Goal: Information Seeking & Learning: Check status

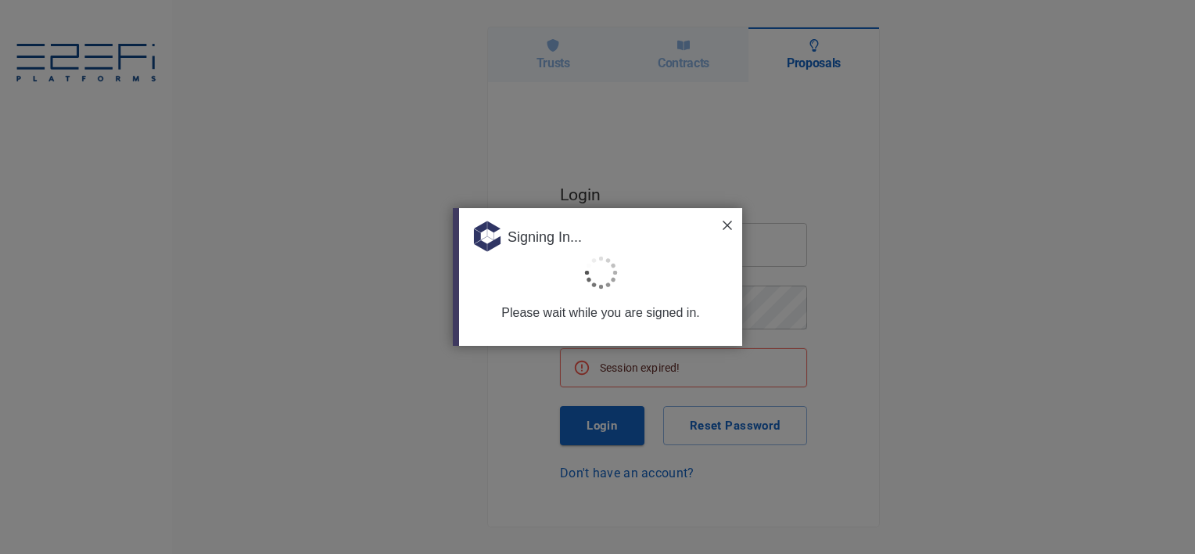
type input "[PERSON_NAME][EMAIL_ADDRESS][PERSON_NAME][DOMAIN_NAME]"
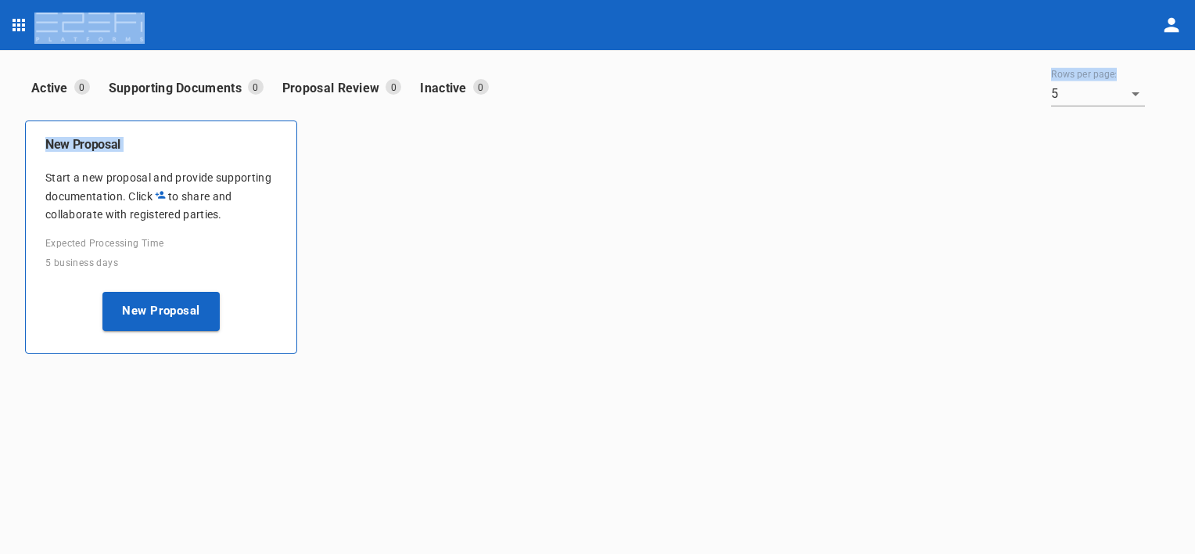
drag, startPoint x: 573, startPoint y: 8, endPoint x: -345, endPoint y: 180, distance: 933.6
click at [0, 180] on html "Active 0 Supporting Documents 0 Proposal Review 0 Inactive 0 Rows per page: 5 5…" at bounding box center [597, 277] width 1195 height 554
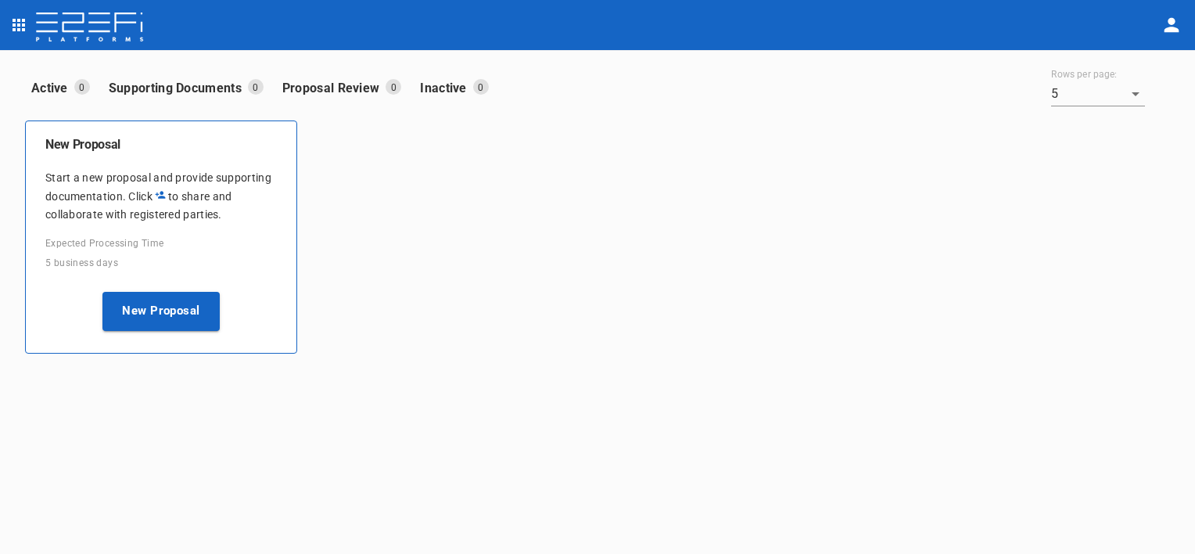
click at [433, 294] on div "New Proposal Start a new proposal and provide supporting documentation. Click t…" at bounding box center [592, 231] width 1158 height 246
click at [16, 27] on icon "open drawer" at bounding box center [18, 25] width 19 height 19
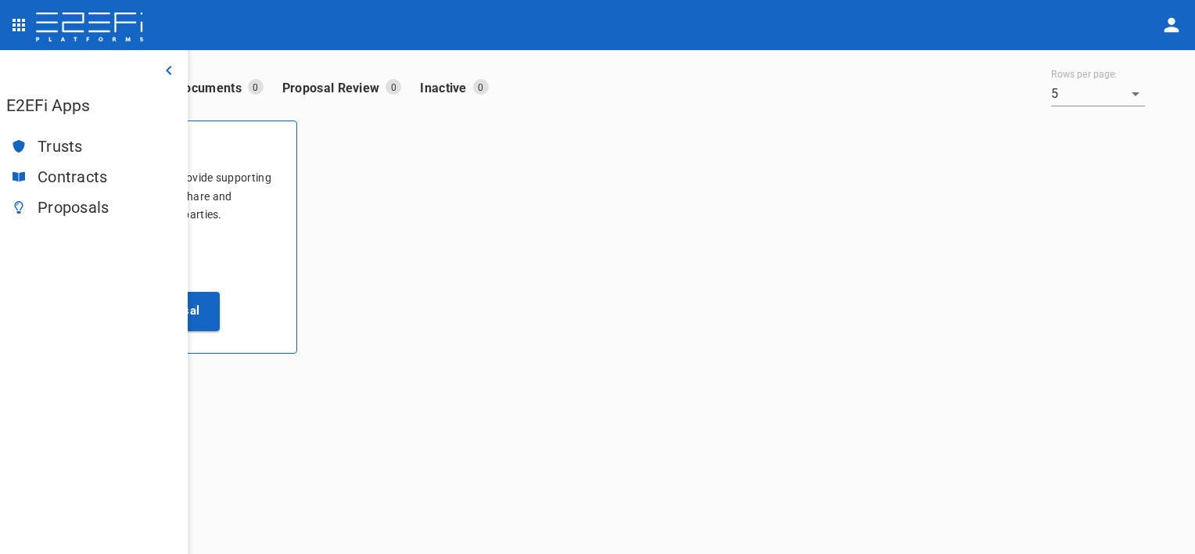
click at [82, 146] on span "Trusts" at bounding box center [107, 147] width 138 height 18
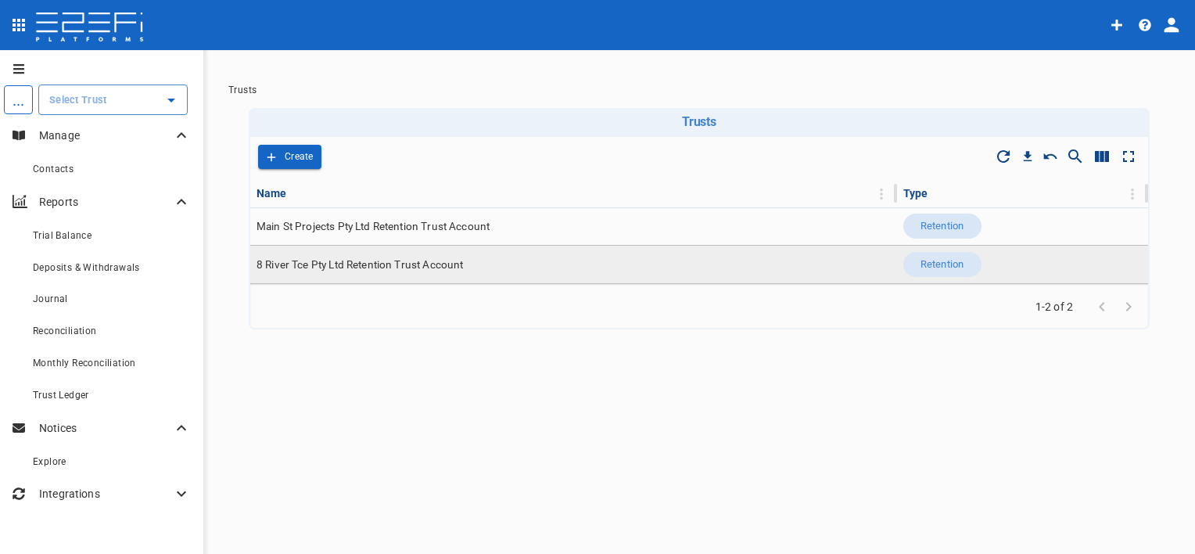
click at [382, 259] on span "8 River Tce Pty Ltd Retention Trust Account" at bounding box center [360, 264] width 207 height 15
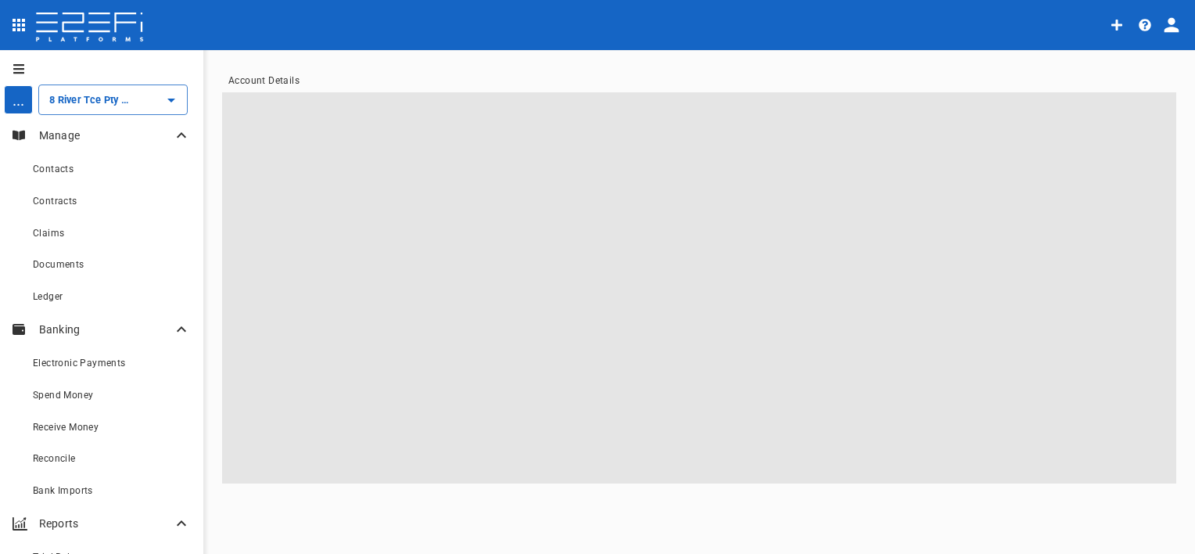
type input "8 River Tce Pty Ltd Retention Trust Account"
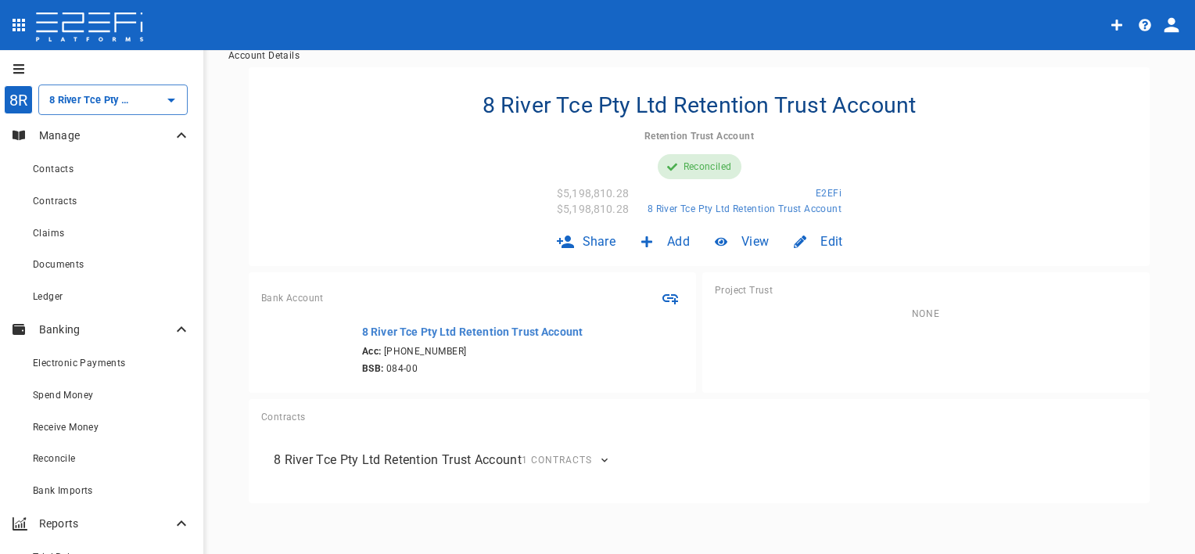
scroll to position [56, 0]
click at [105, 435] on div "Receive Money" at bounding box center [99, 427] width 133 height 20
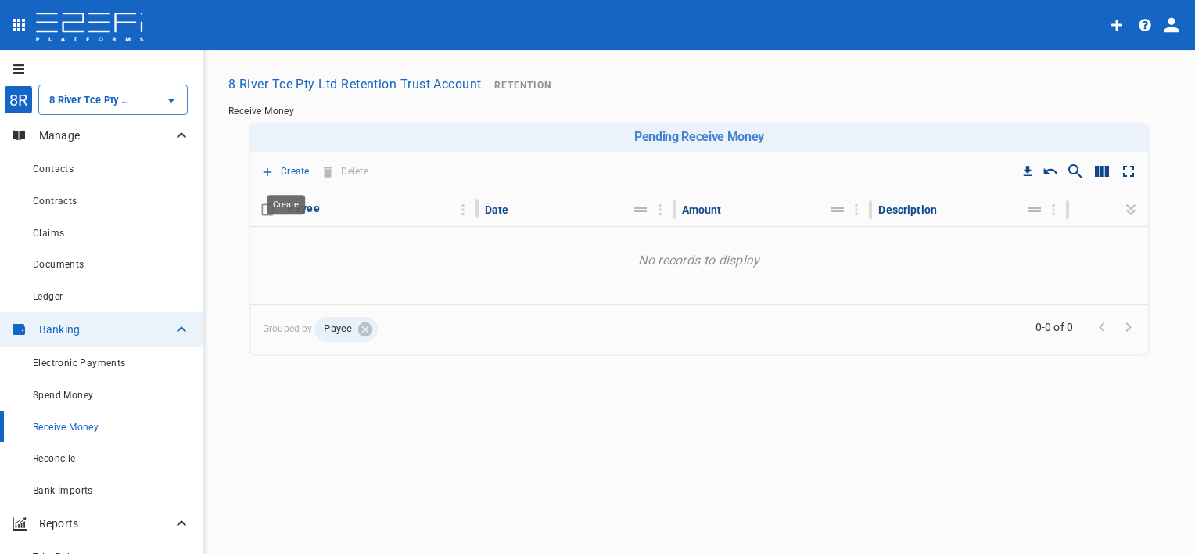
click at [297, 166] on p "Create" at bounding box center [295, 172] width 29 height 18
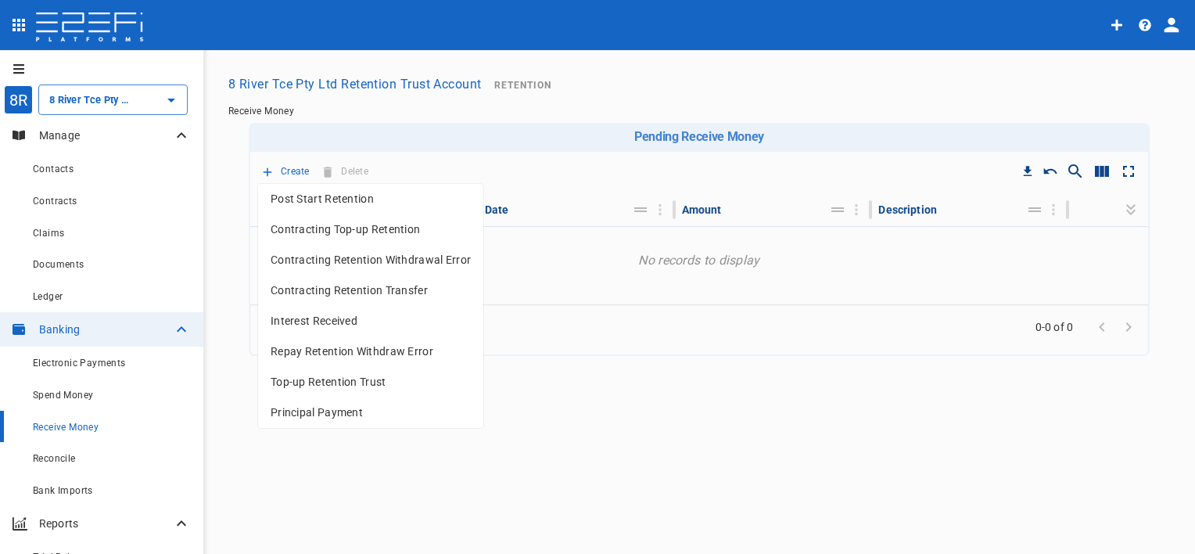
click at [54, 301] on div at bounding box center [597, 277] width 1195 height 554
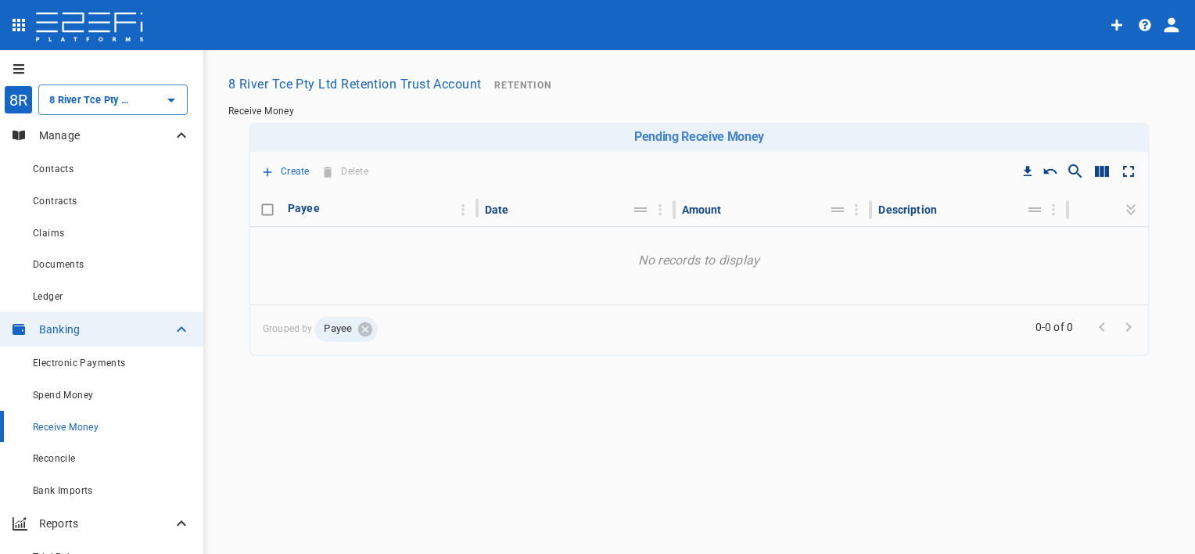
click at [54, 301] on span "Ledger" at bounding box center [48, 296] width 30 height 11
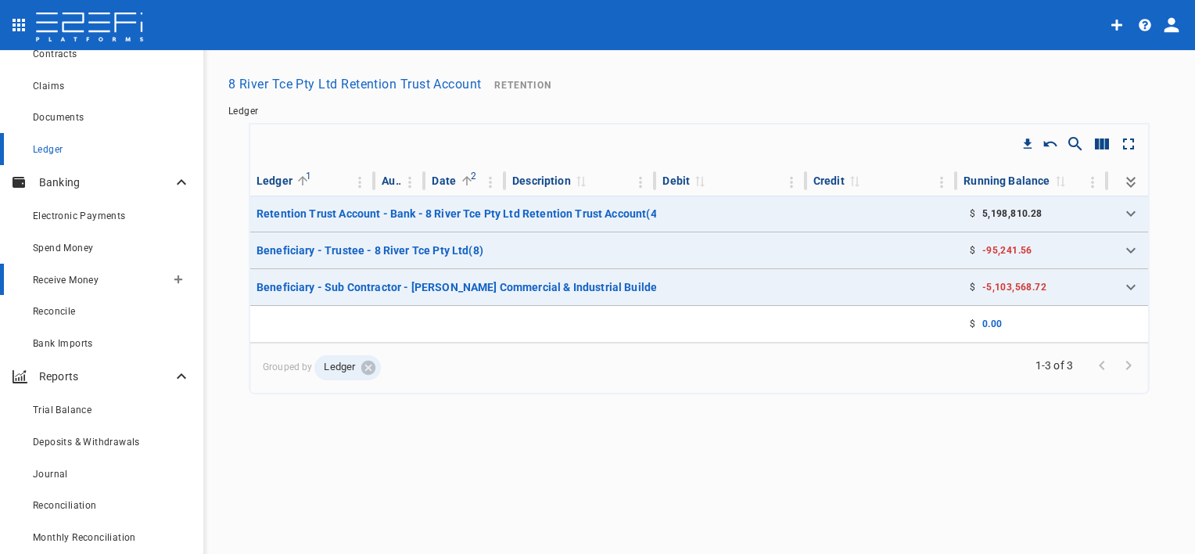
scroll to position [156, 0]
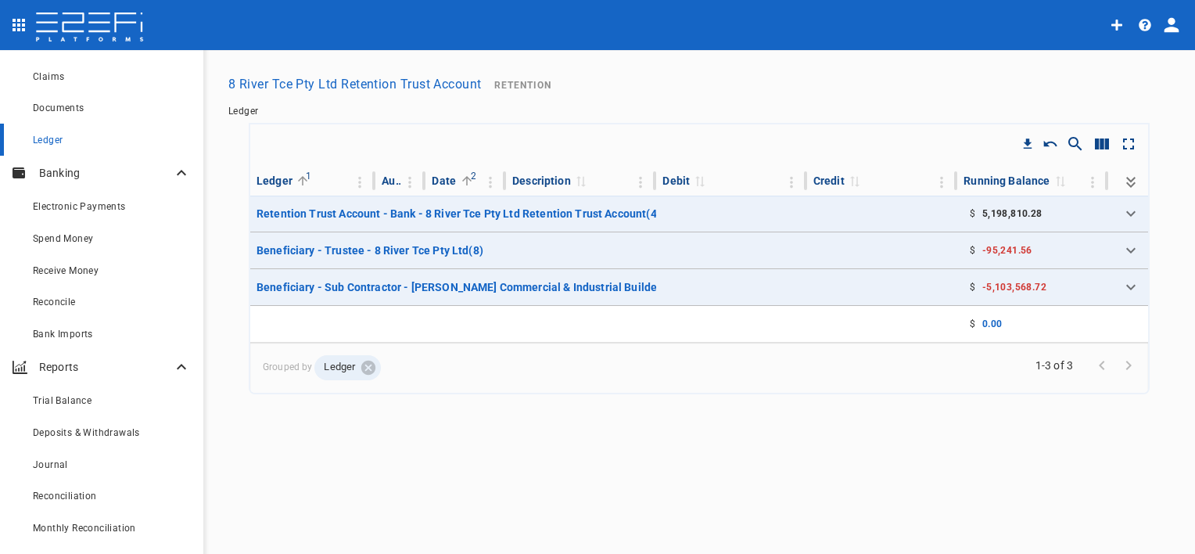
click at [1127, 180] on icon "Expand all" at bounding box center [1131, 182] width 19 height 19
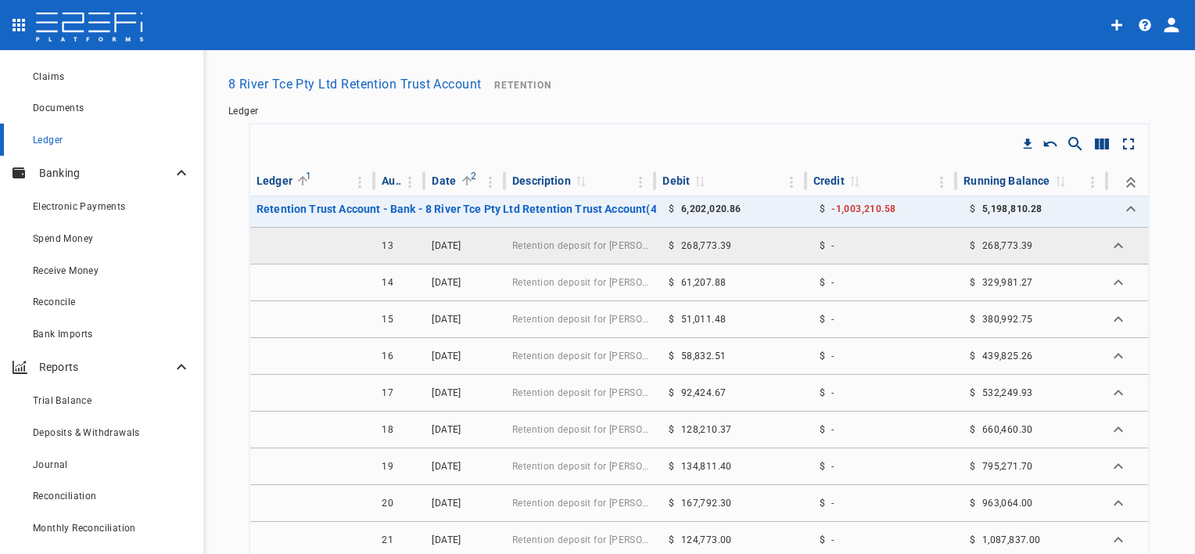
scroll to position [0, 0]
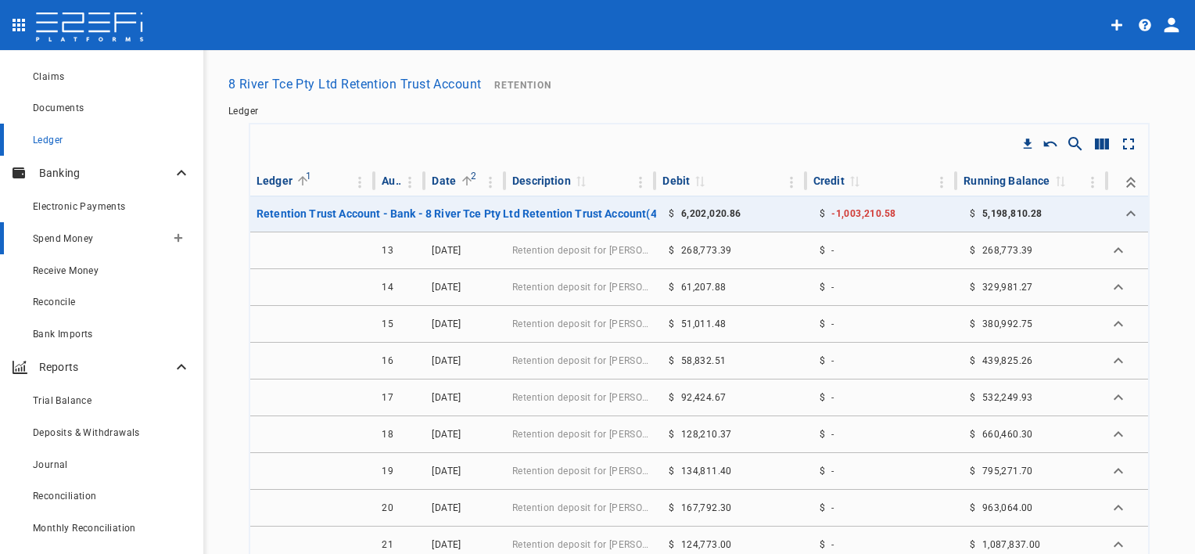
click at [113, 248] on link "Spend Money" at bounding box center [101, 238] width 203 height 32
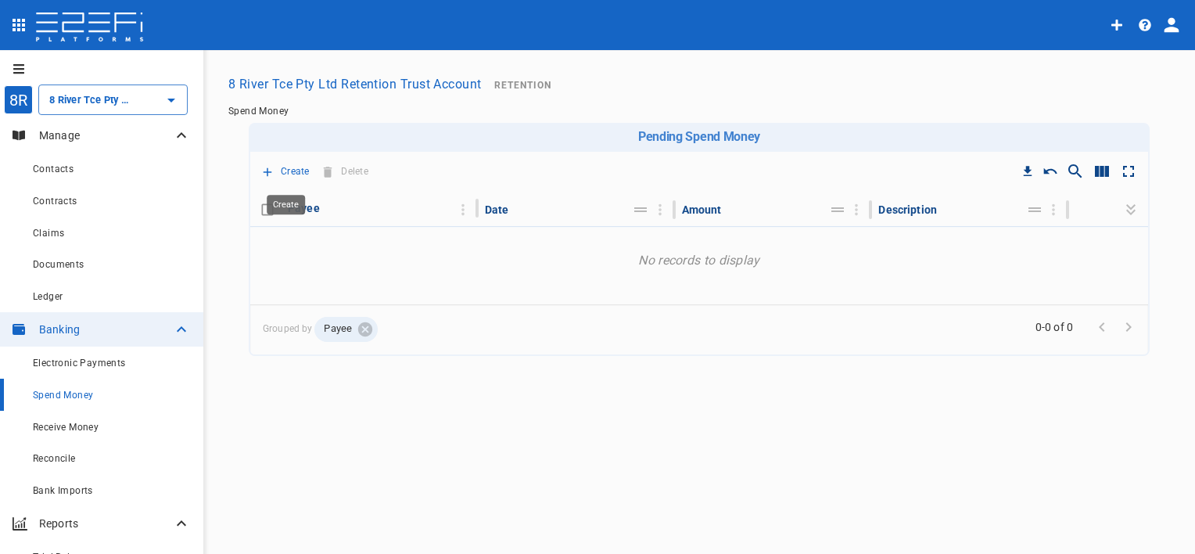
click at [298, 170] on p "Create" at bounding box center [295, 172] width 29 height 18
click at [109, 429] on div at bounding box center [597, 277] width 1195 height 554
click at [89, 433] on span "Receive Money" at bounding box center [66, 427] width 66 height 11
click at [294, 171] on p "Create" at bounding box center [295, 172] width 29 height 18
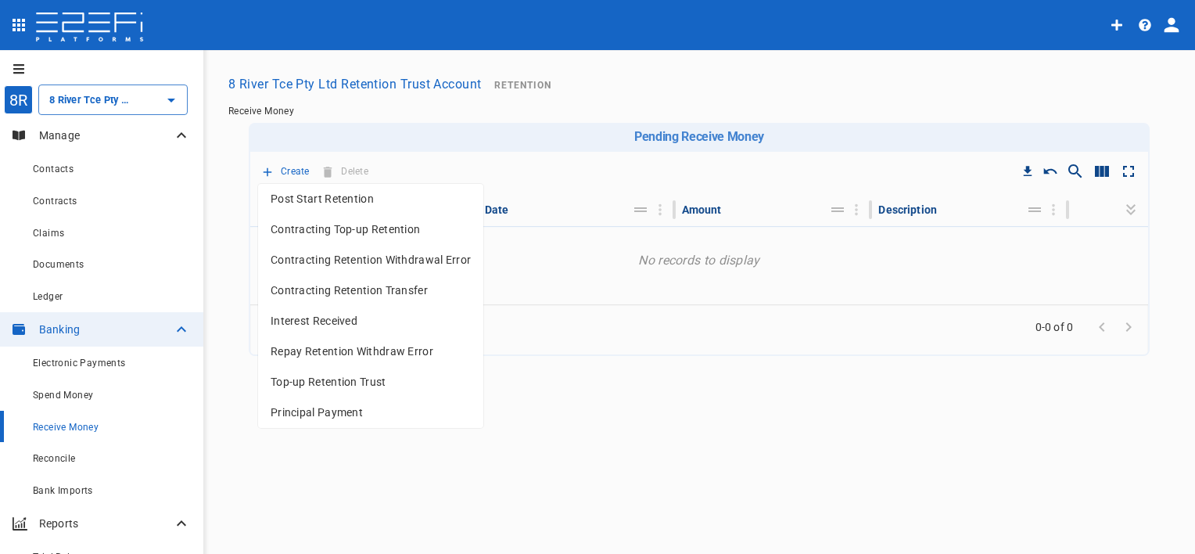
click at [386, 203] on span "Post Start Retention" at bounding box center [371, 199] width 200 height 18
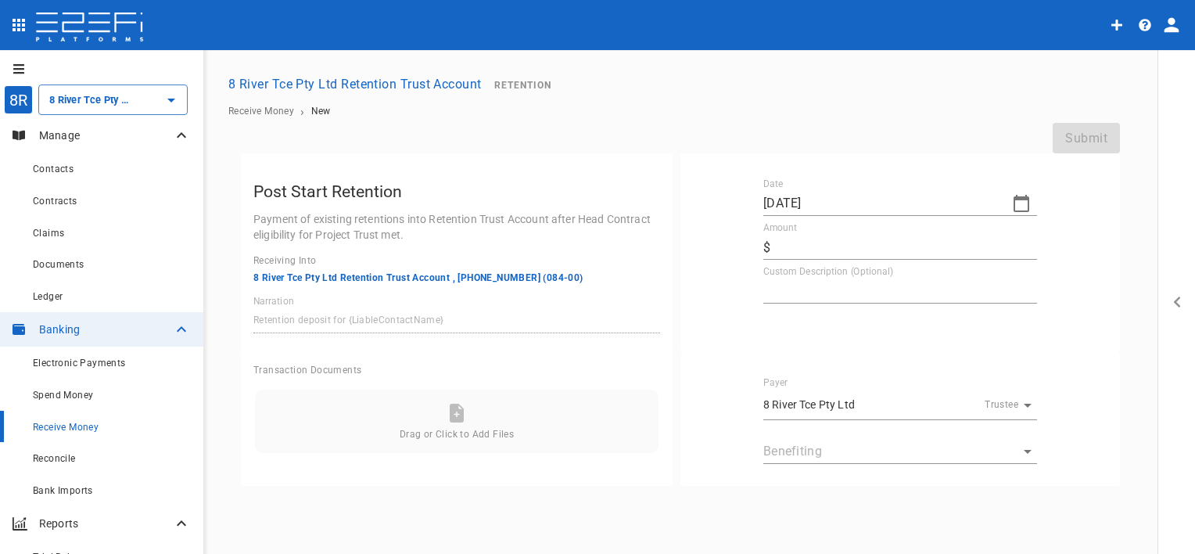
click at [780, 18] on div at bounding box center [553, 25] width 1100 height 37
click at [95, 298] on div "Ledger" at bounding box center [112, 296] width 158 height 20
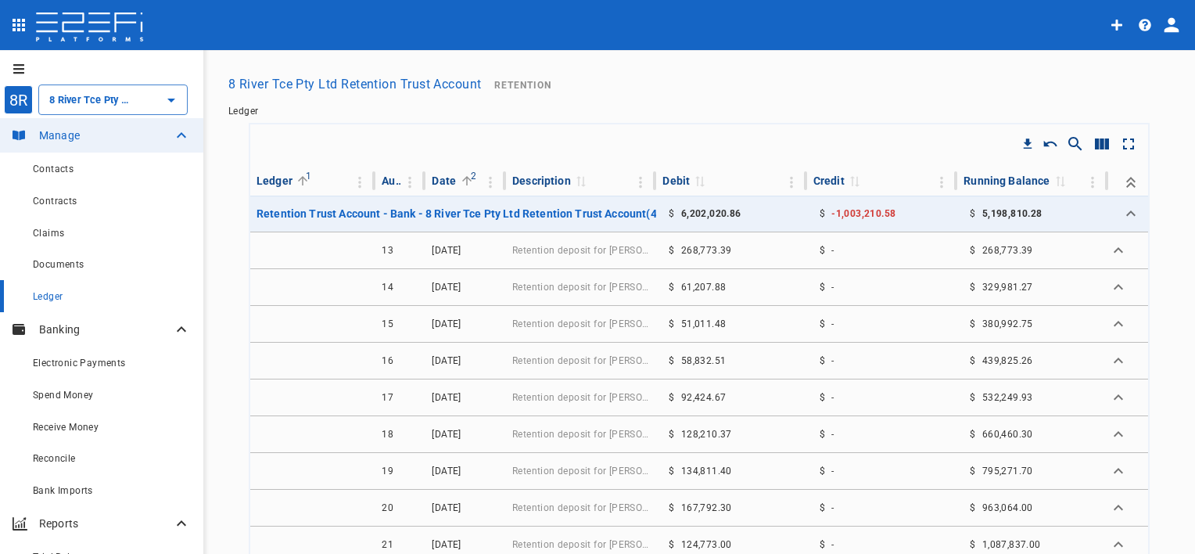
type input "8 River Tce Pty Ltd Retention Trust Account"
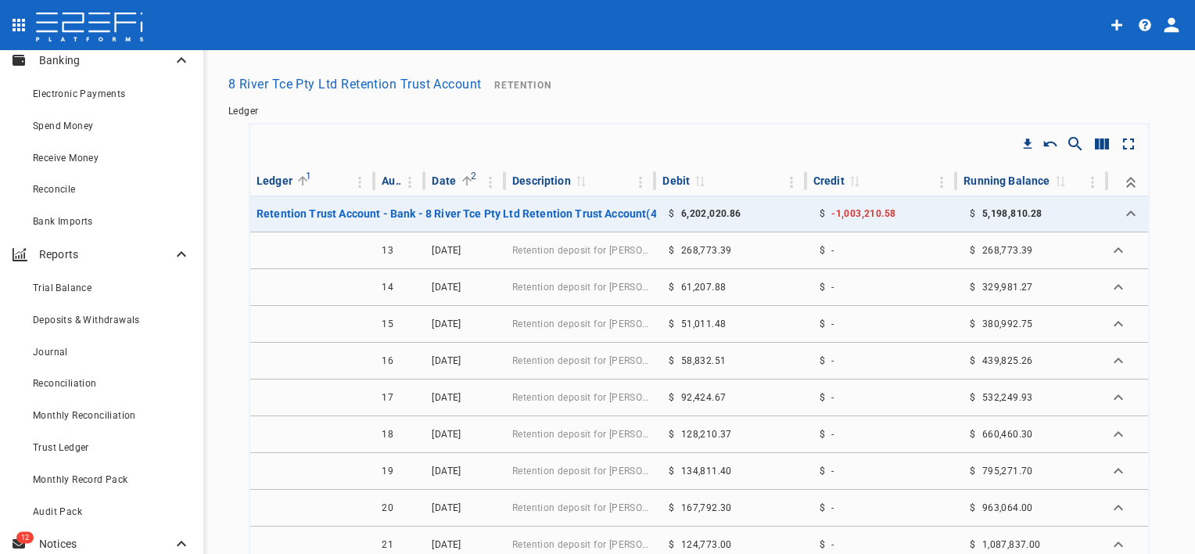
scroll to position [313, 0]
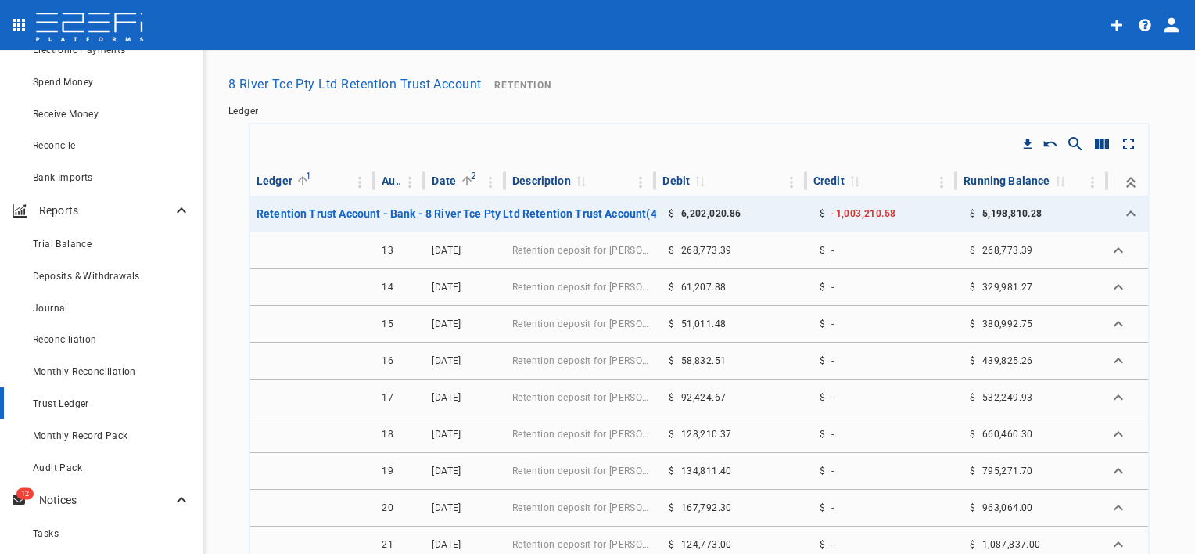
click at [100, 403] on div "Trust Ledger" at bounding box center [112, 403] width 158 height 20
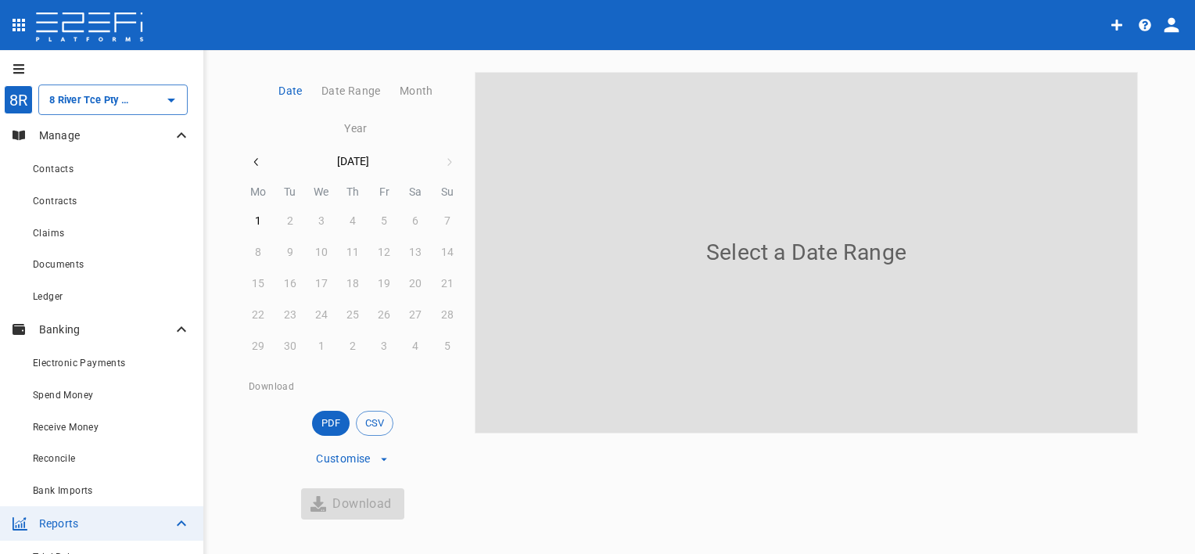
scroll to position [147, 0]
click at [250, 154] on icon "button" at bounding box center [256, 159] width 13 height 13
click at [373, 214] on button "1" at bounding box center [384, 218] width 31 height 31
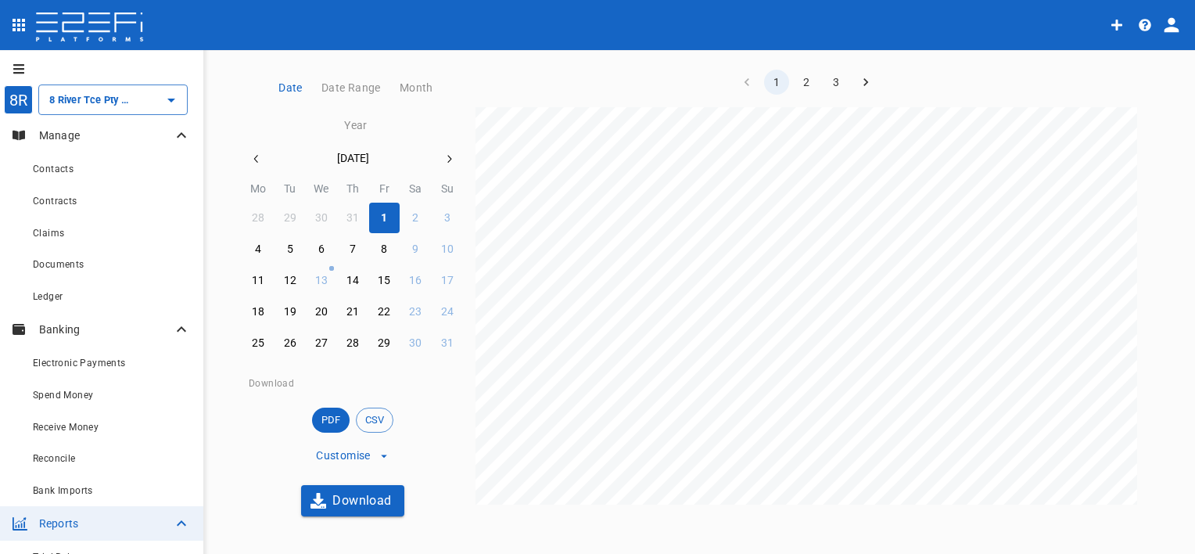
scroll to position [313, 0]
click at [109, 100] on input "8 River Tce Pty Ltd Retention Trust Account" at bounding box center [91, 100] width 92 height 16
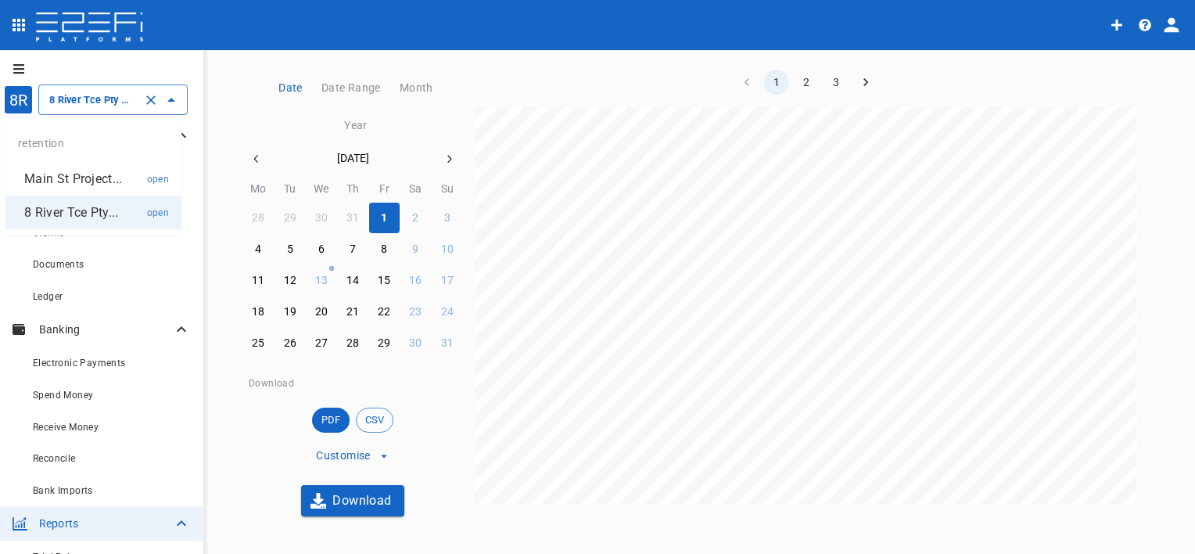
click at [75, 175] on p "Main St Project..." at bounding box center [73, 179] width 98 height 18
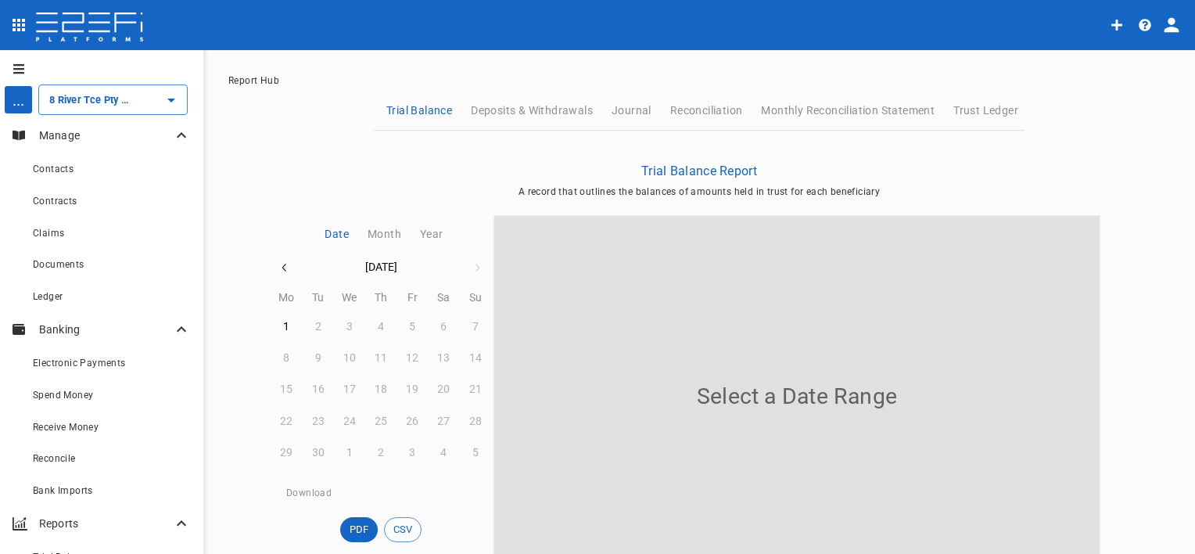
type input "Main St Projects Pty Ltd Retention Trust Account"
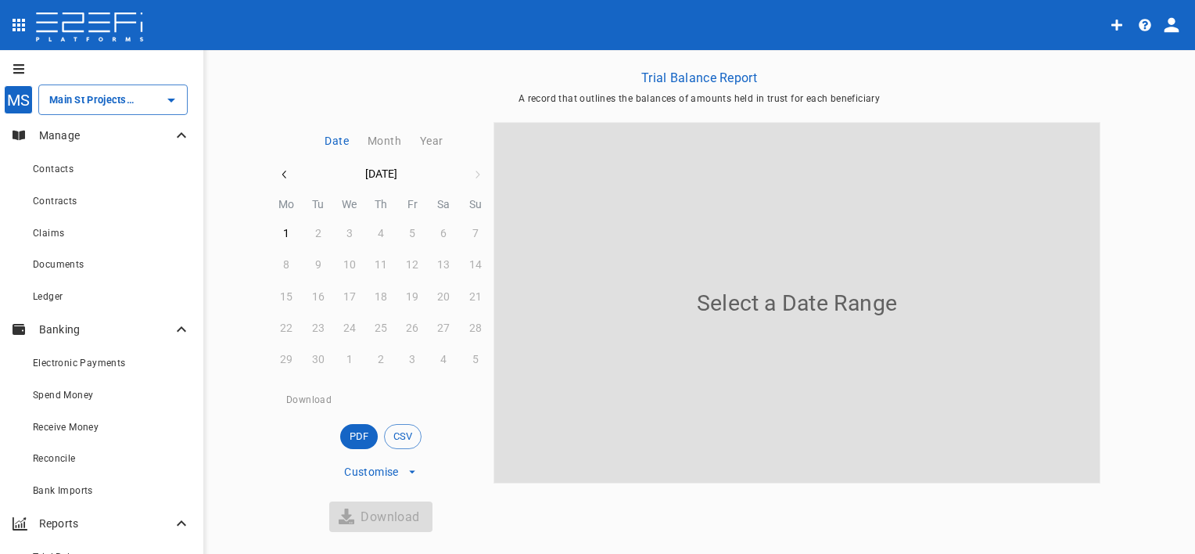
scroll to position [185, 0]
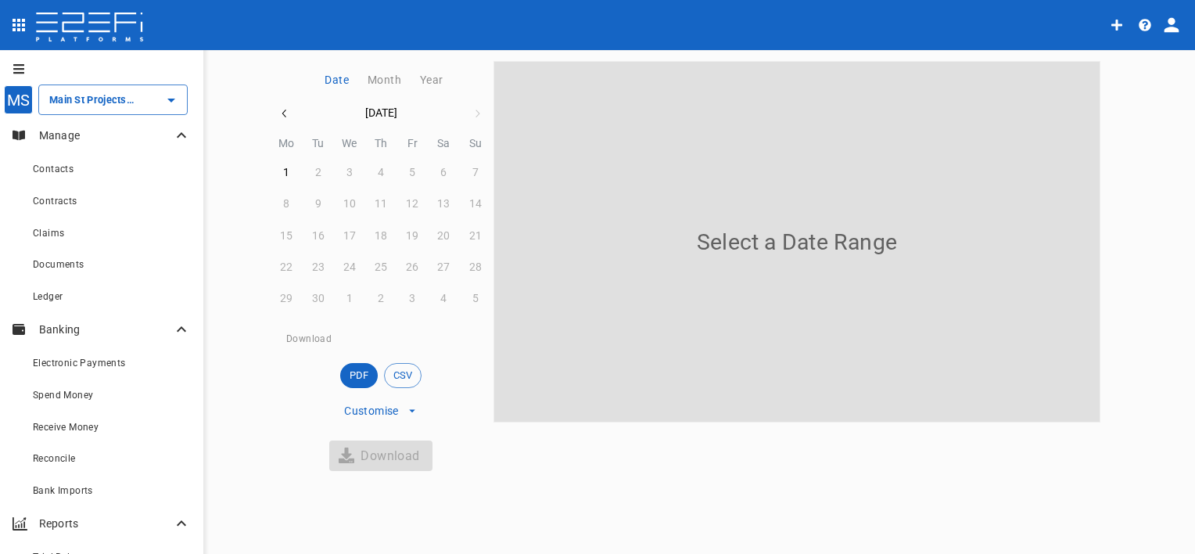
click at [282, 113] on icon "button" at bounding box center [284, 113] width 13 height 13
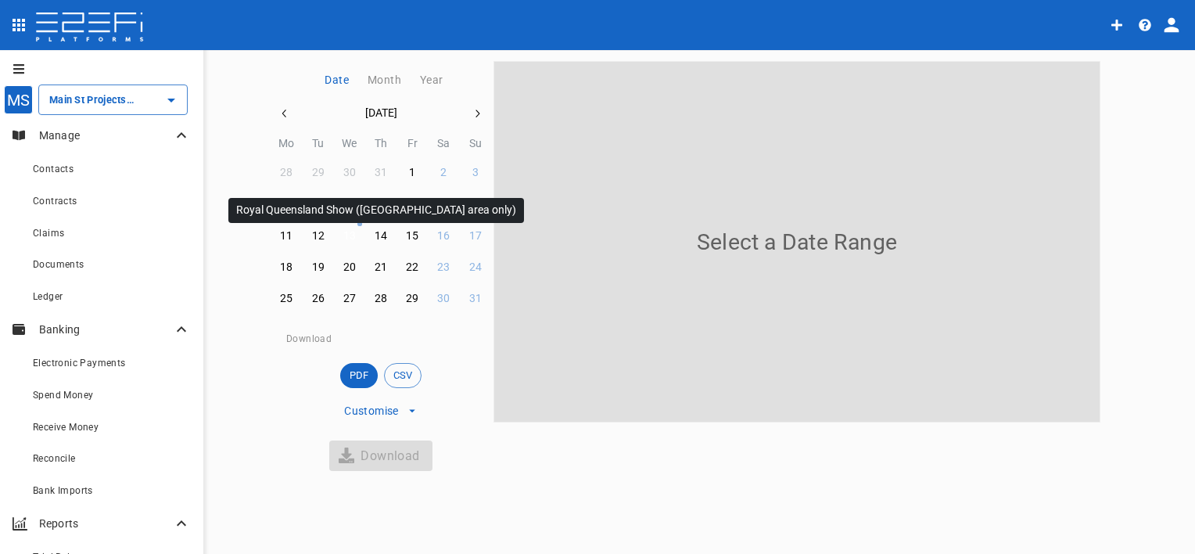
click at [343, 239] on div "13" at bounding box center [349, 236] width 13 height 17
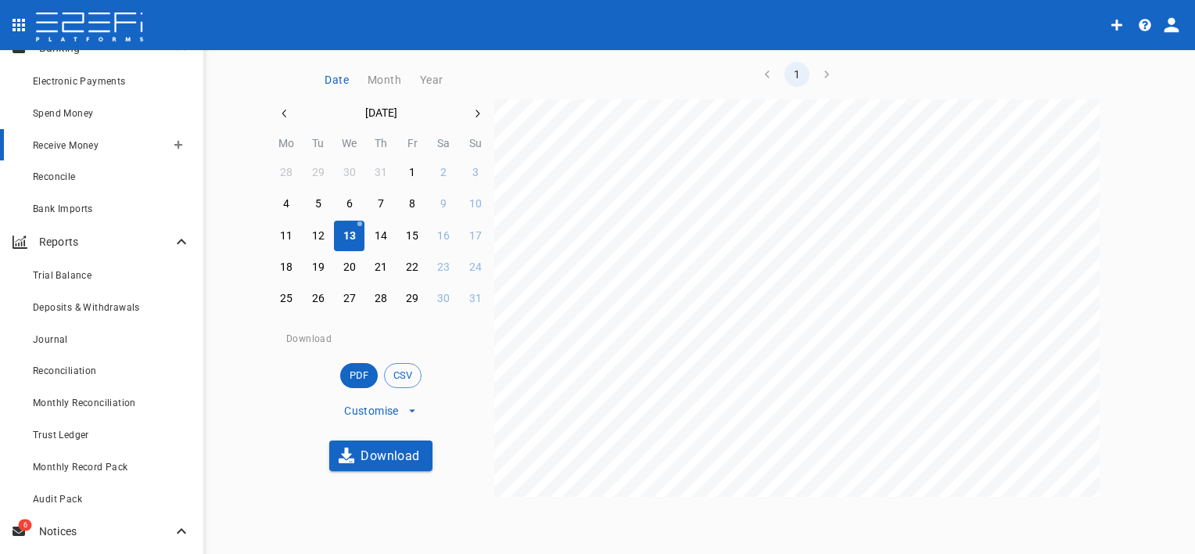
scroll to position [313, 0]
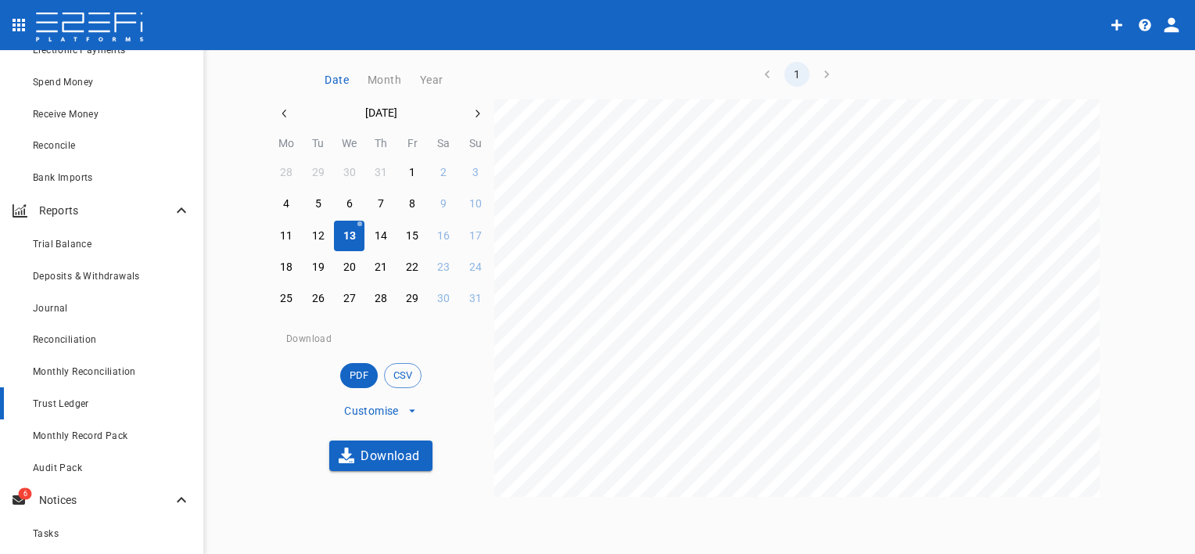
click at [99, 401] on div "Trust Ledger" at bounding box center [112, 403] width 158 height 20
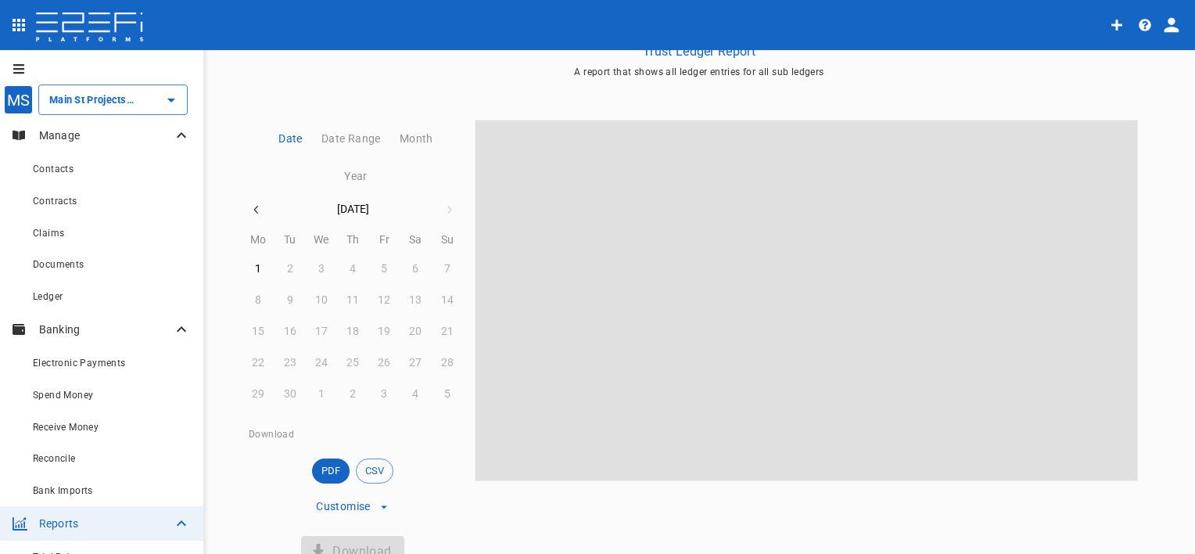
scroll to position [147, 0]
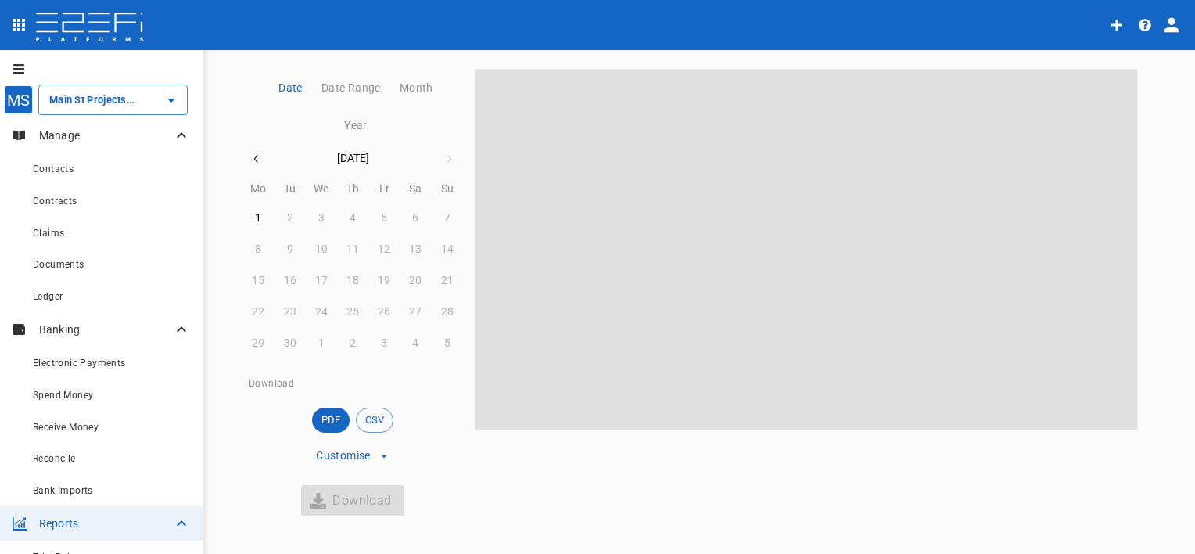
click at [250, 163] on icon "button" at bounding box center [256, 159] width 13 height 13
click at [369, 219] on button "1" at bounding box center [384, 218] width 31 height 31
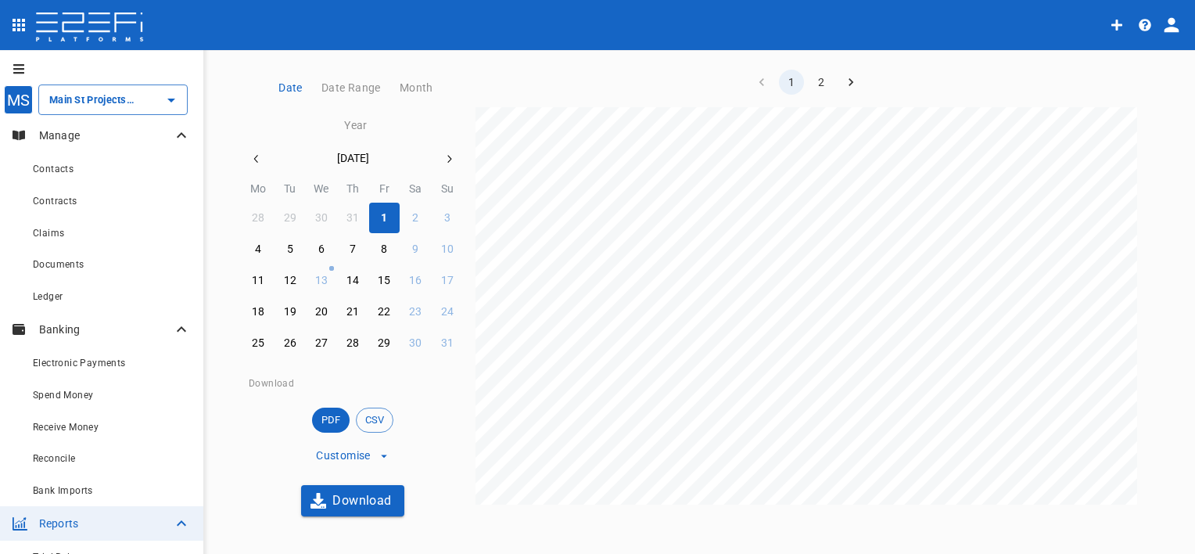
scroll to position [156, 0]
